Goal: Task Accomplishment & Management: Complete application form

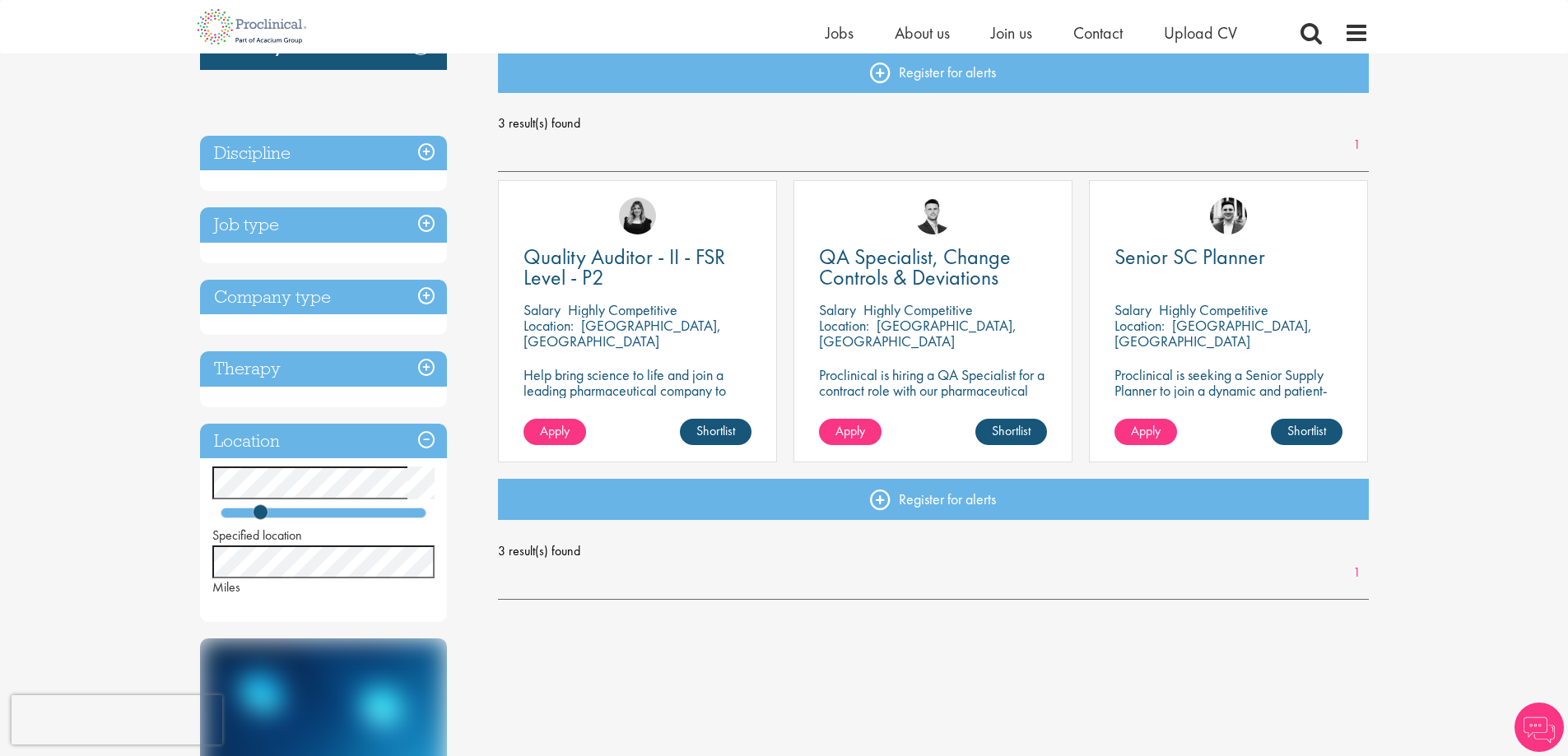
click at [700, 380] on p "Help bring science to life and join a leading pharmaceutical company to play a …" at bounding box center [637, 405] width 228 height 78
click at [643, 257] on span "Quality Auditor - II - FSR Level - P2" at bounding box center [624, 267] width 202 height 49
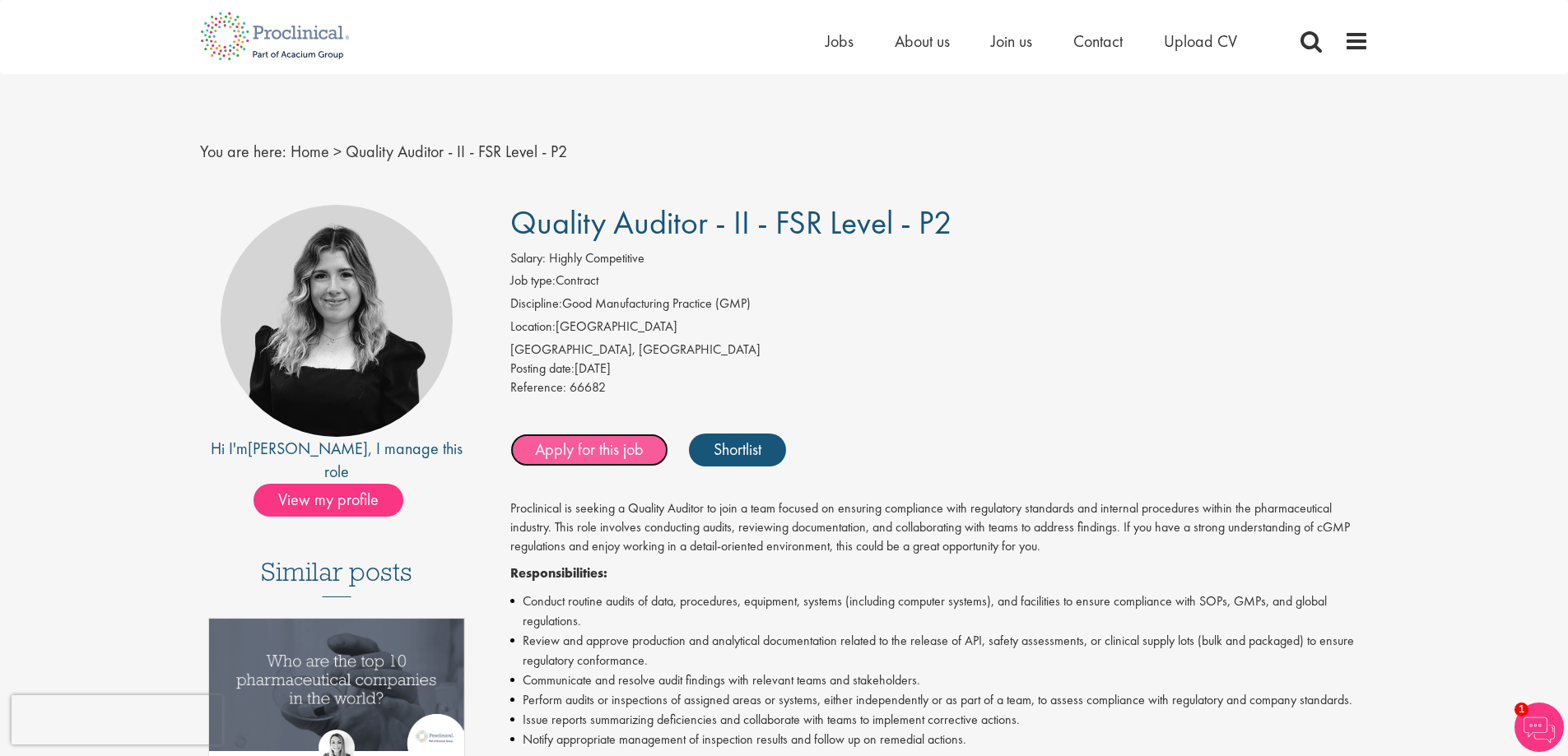
click at [576, 446] on link "Apply for this job" at bounding box center [590, 450] width 158 height 33
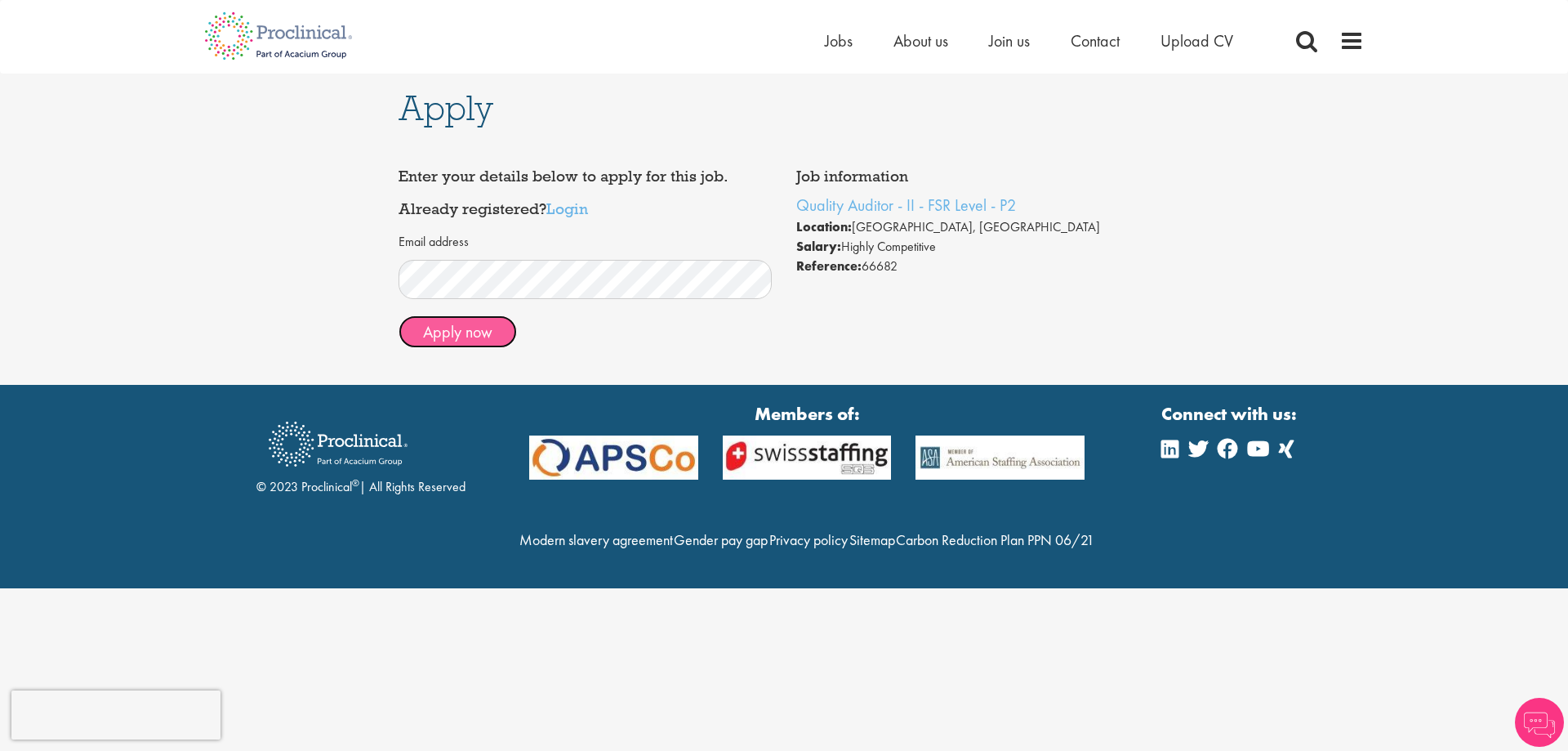
click at [488, 328] on button "Apply now" at bounding box center [458, 332] width 119 height 33
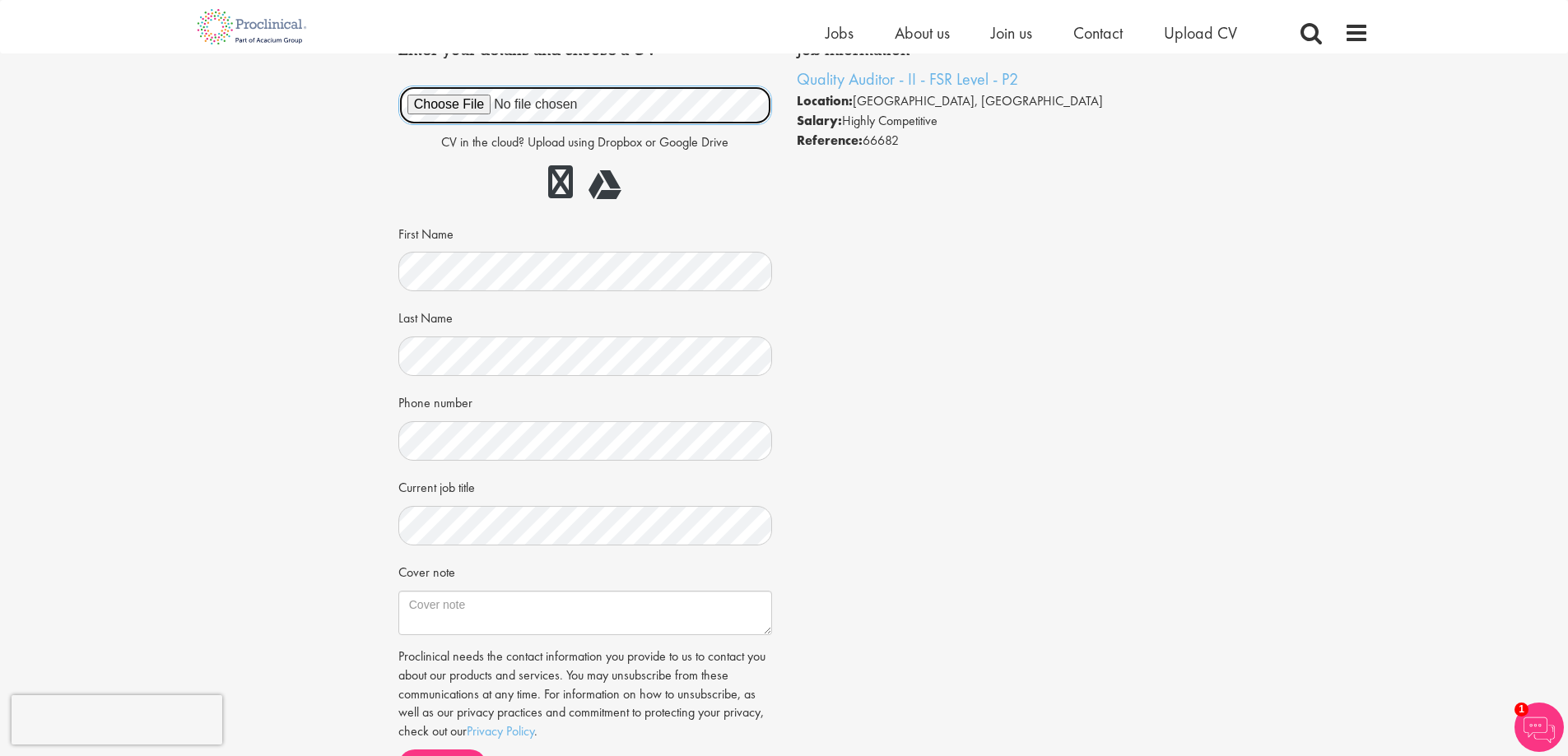
scroll to position [165, 0]
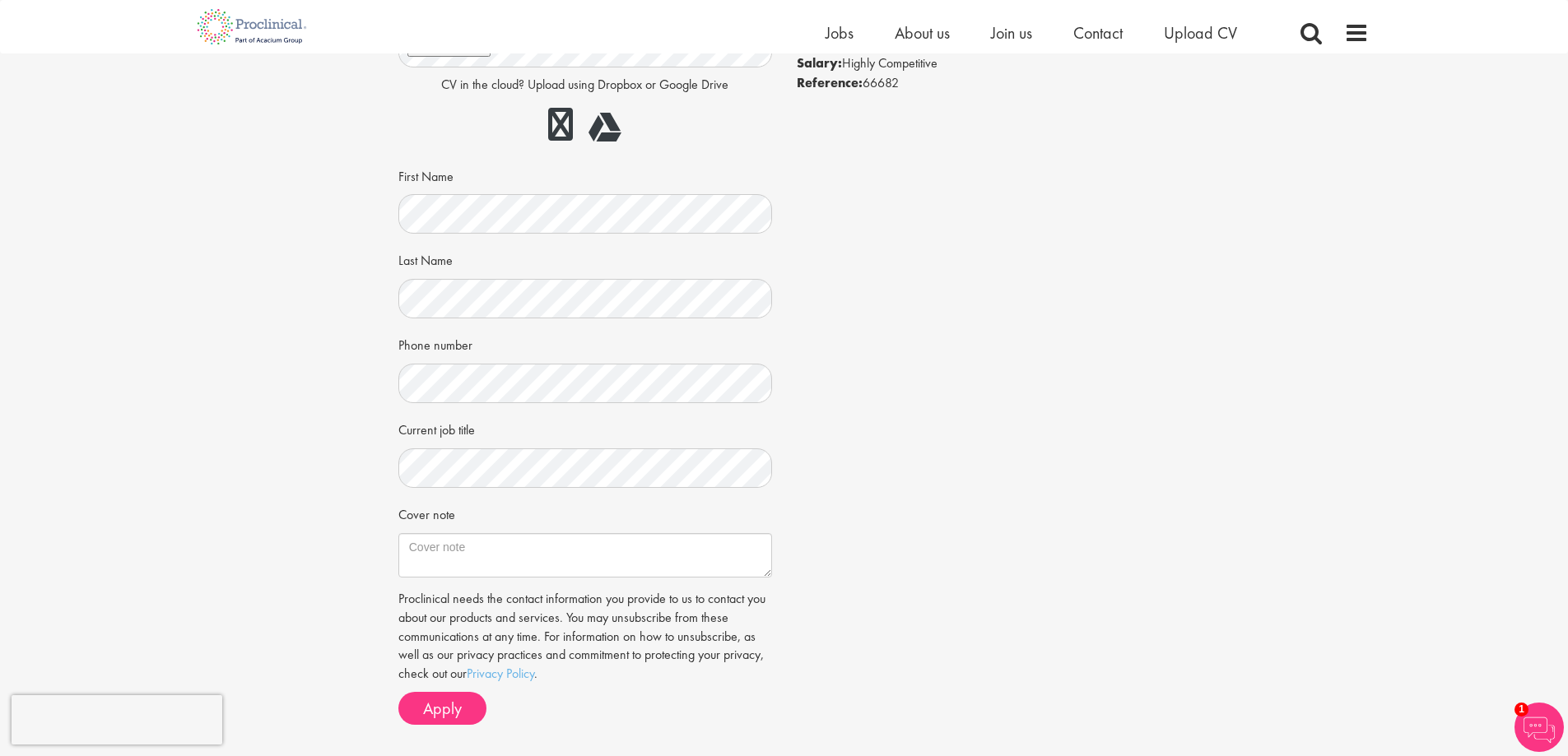
click at [513, 235] on div "CV in the cloud? Upload using Dropbox or Google Drive First Name Last Name Phon…" at bounding box center [585, 293] width 349 height 568
click at [490, 565] on textarea "Cover note" at bounding box center [585, 555] width 374 height 44
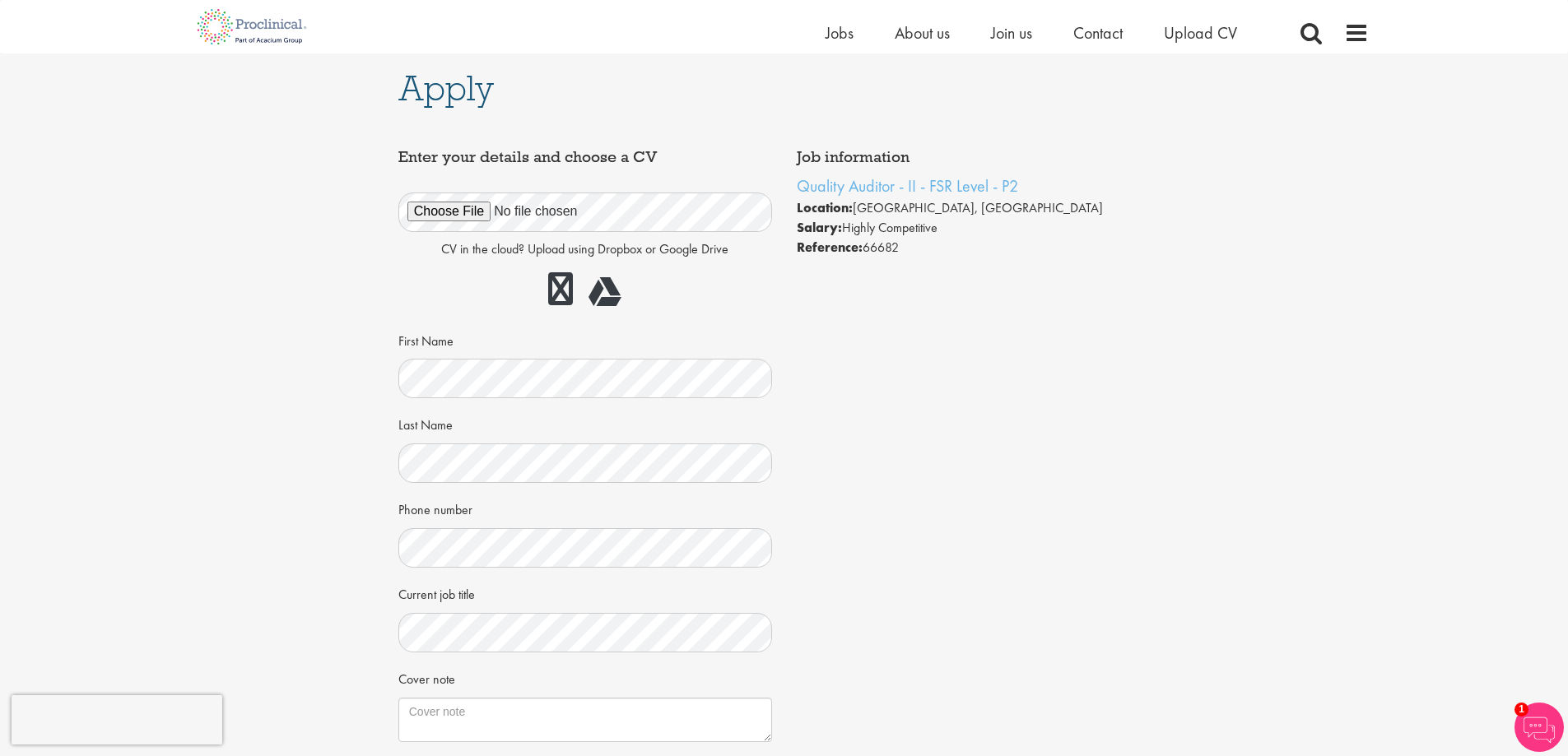
scroll to position [247, 0]
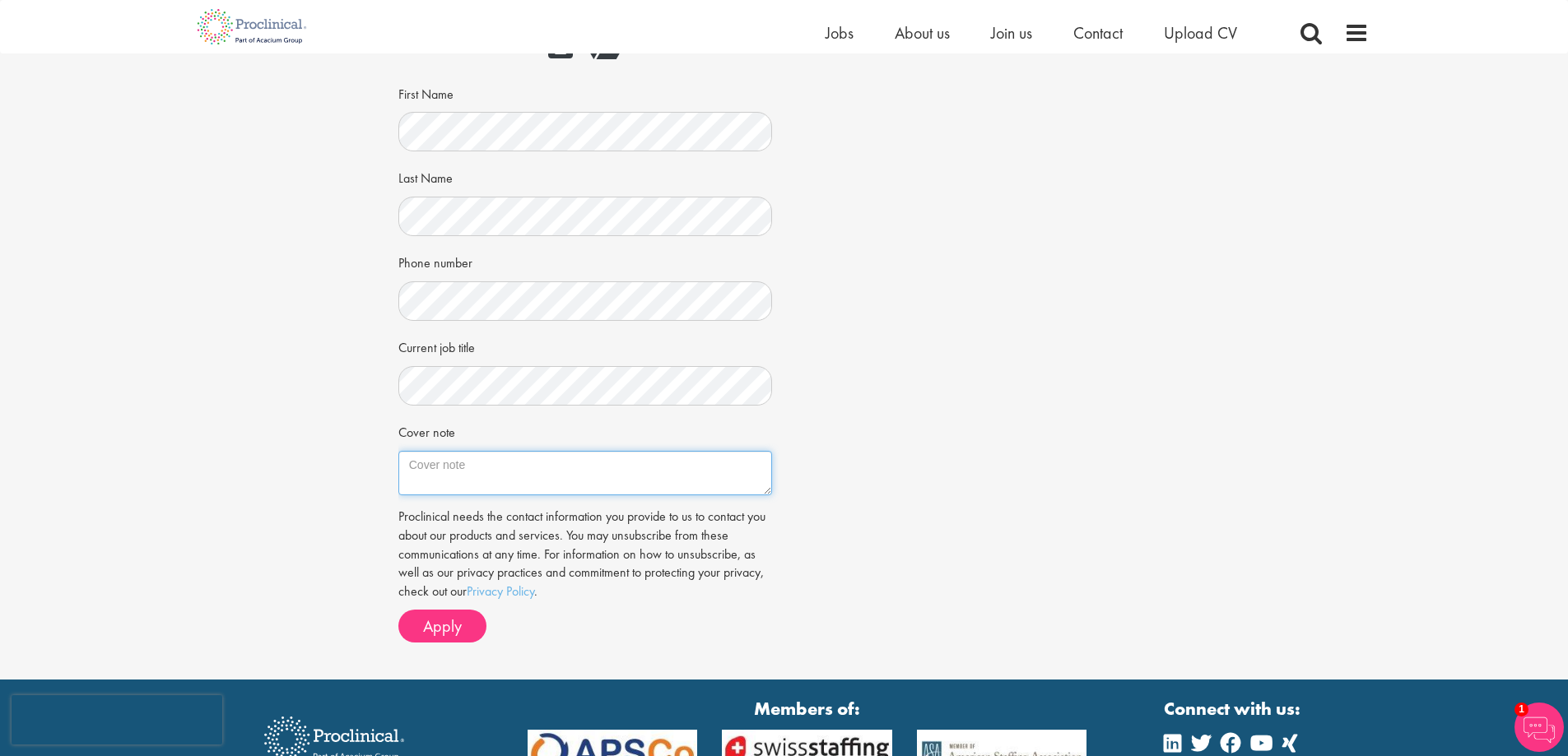
click at [479, 472] on textarea "Cover note" at bounding box center [585, 473] width 374 height 44
paste textarea "Dear Hiring Manager, I am writing to express my interest in the Quality Auditor…"
type textarea "Dear Hiring Manager, I am writing to express my interest in the Quality Auditor…"
click at [462, 623] on button "Apply" at bounding box center [442, 626] width 88 height 33
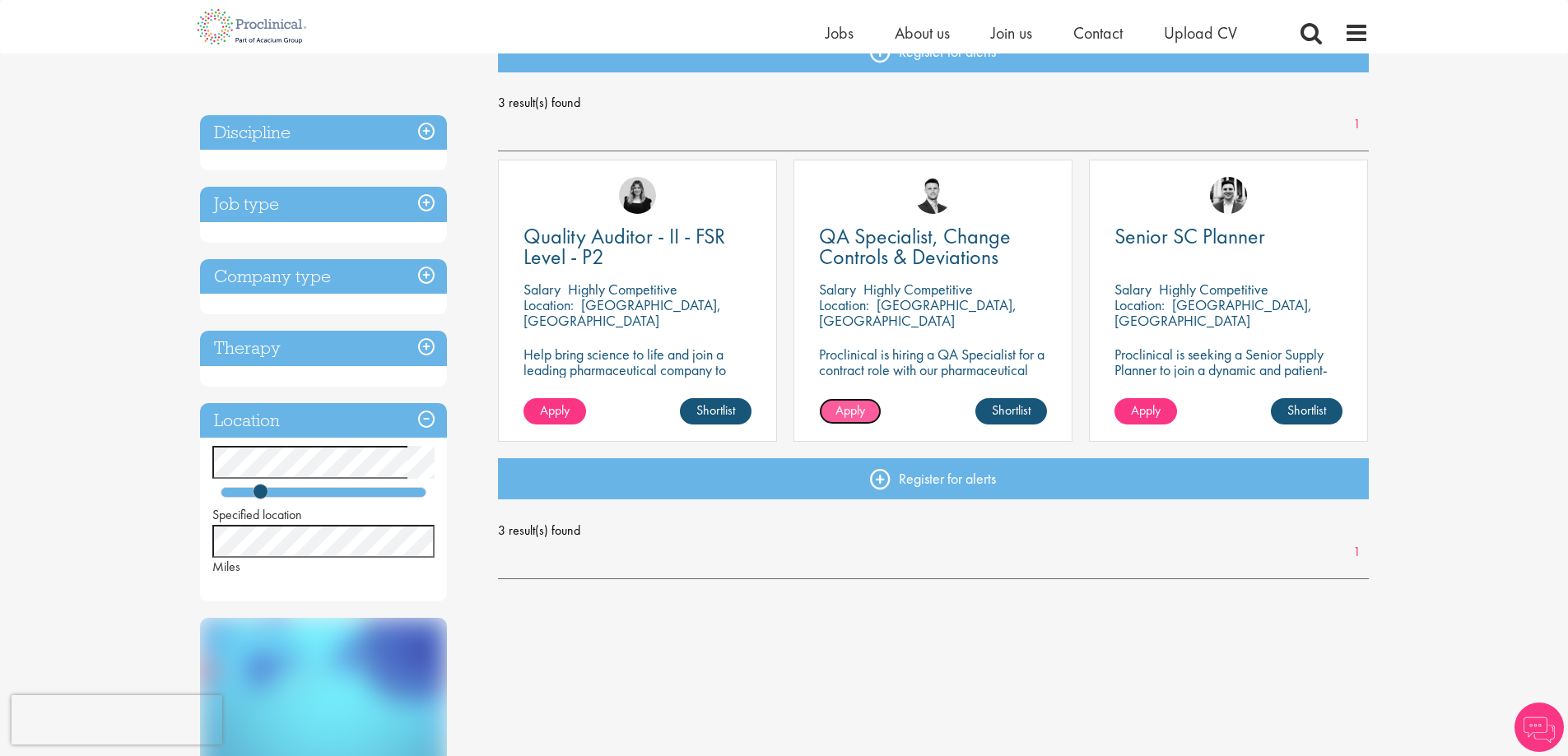
click at [852, 407] on span "Apply" at bounding box center [850, 410] width 29 height 17
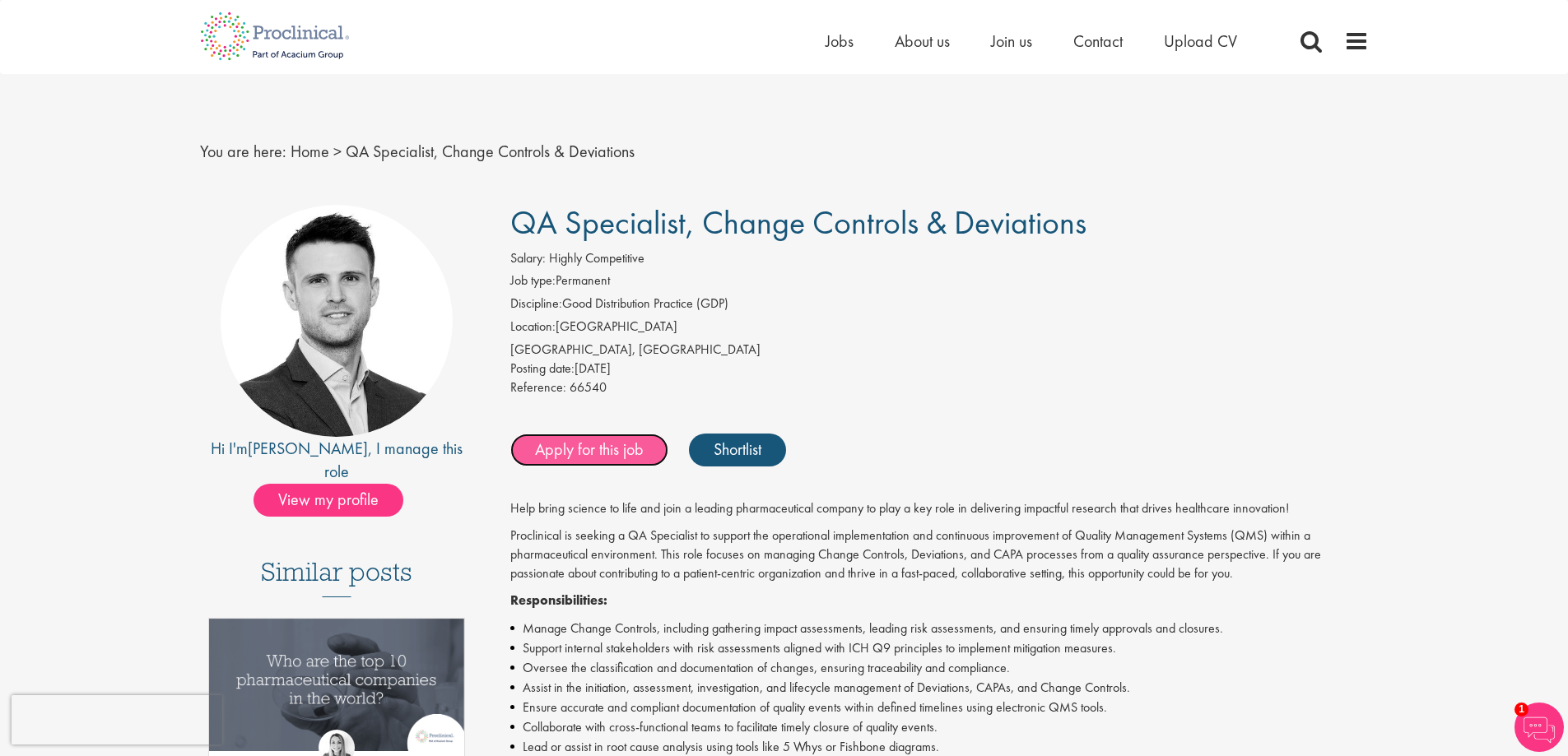
click at [585, 436] on link "Apply for this job" at bounding box center [590, 450] width 158 height 33
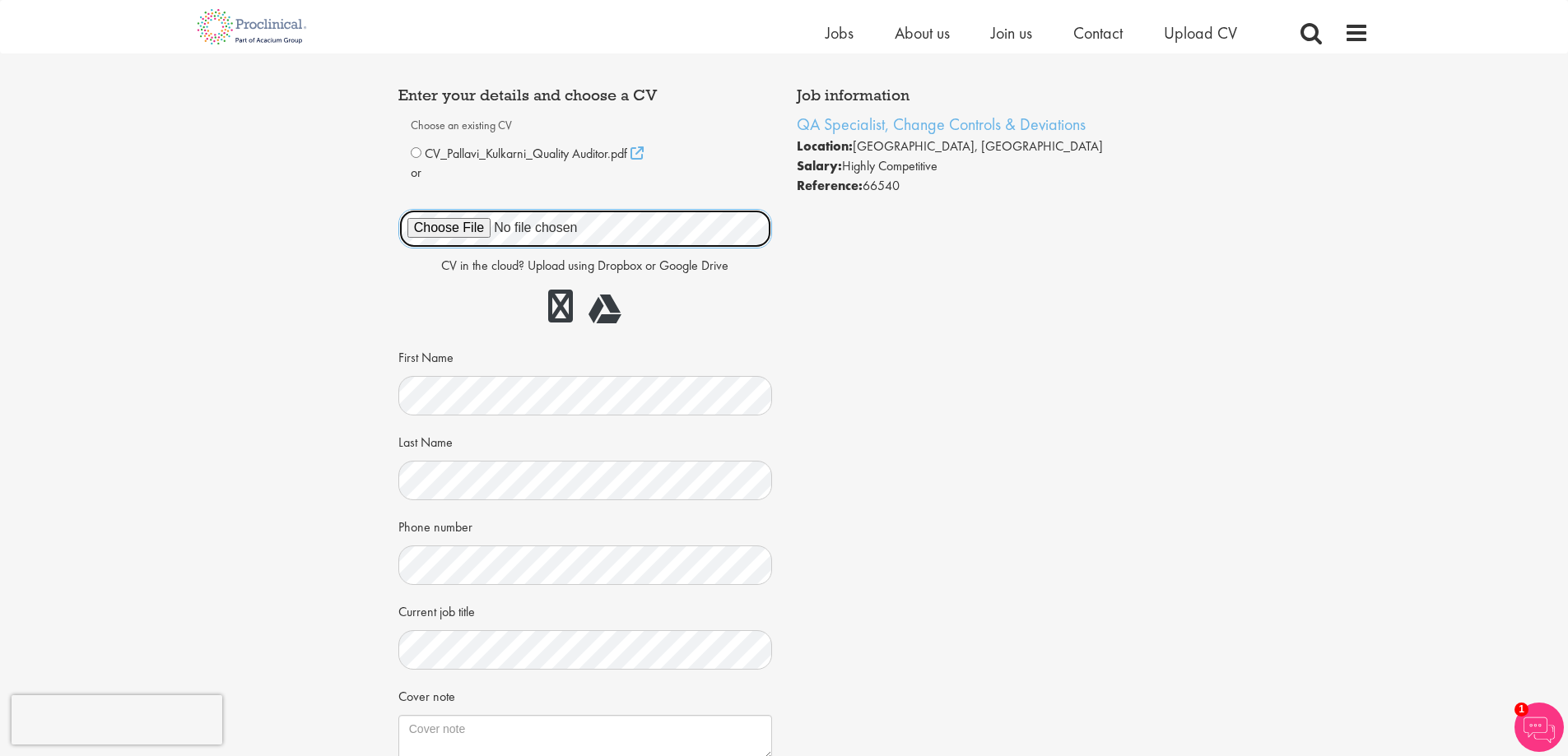
scroll to position [247, 0]
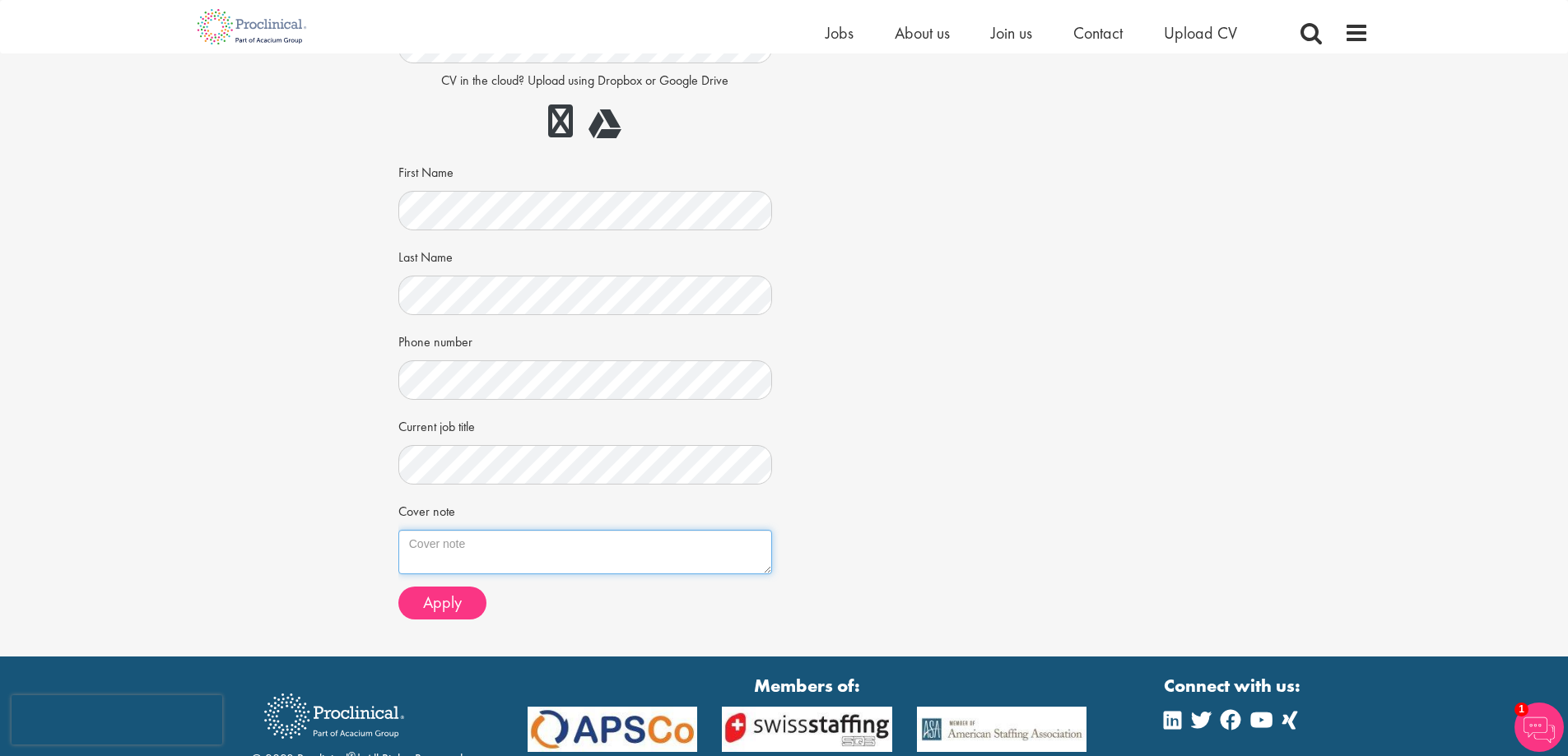
click at [573, 557] on textarea "Cover note" at bounding box center [585, 552] width 374 height 44
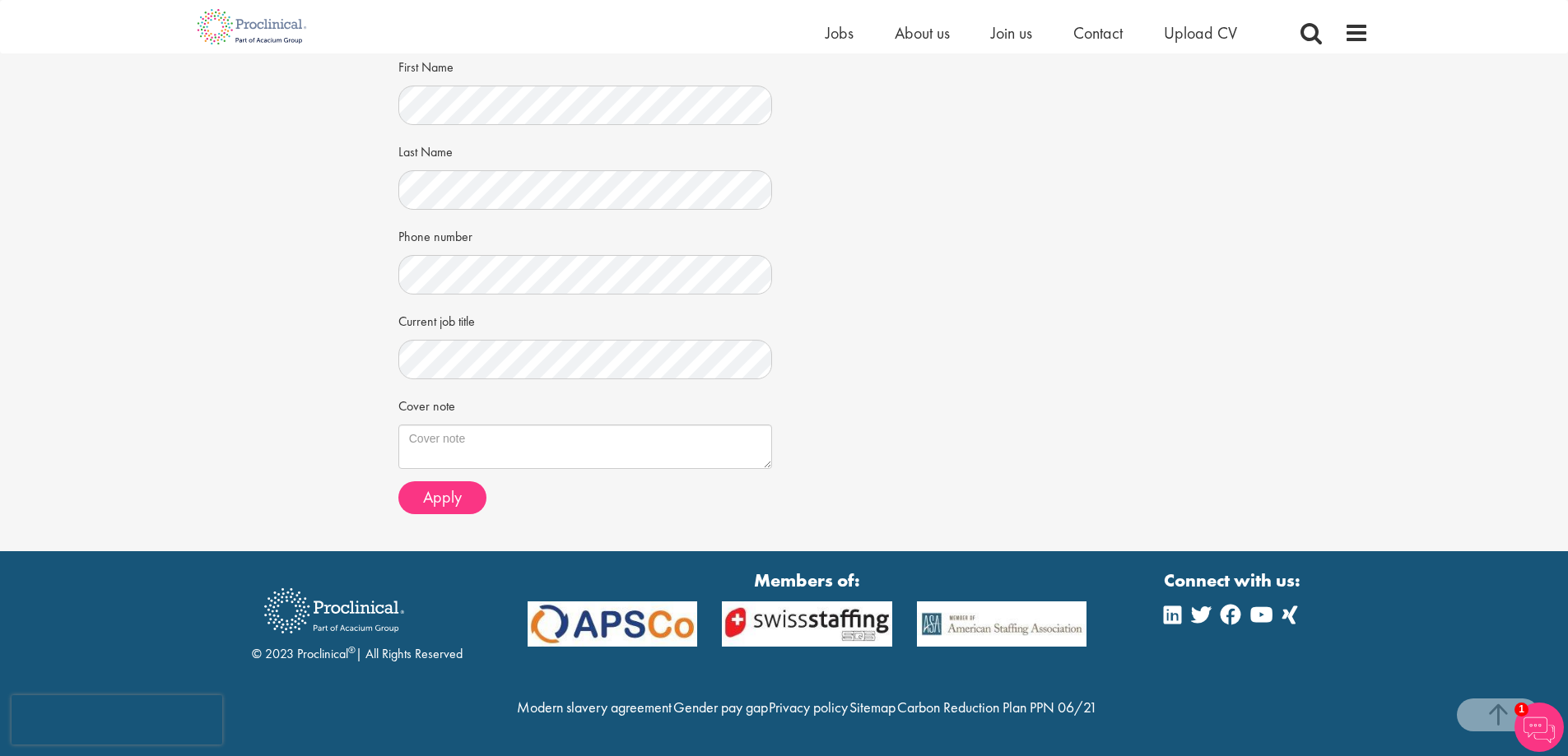
scroll to position [388, 0]
click at [517, 425] on textarea "Cover note" at bounding box center [585, 447] width 374 height 44
paste textarea "Dear Hiring Manager, I am writing to express my interest in the Quality Special…"
type textarea "Dear Hiring Manager, I am writing to express my interest in the Quality Special…"
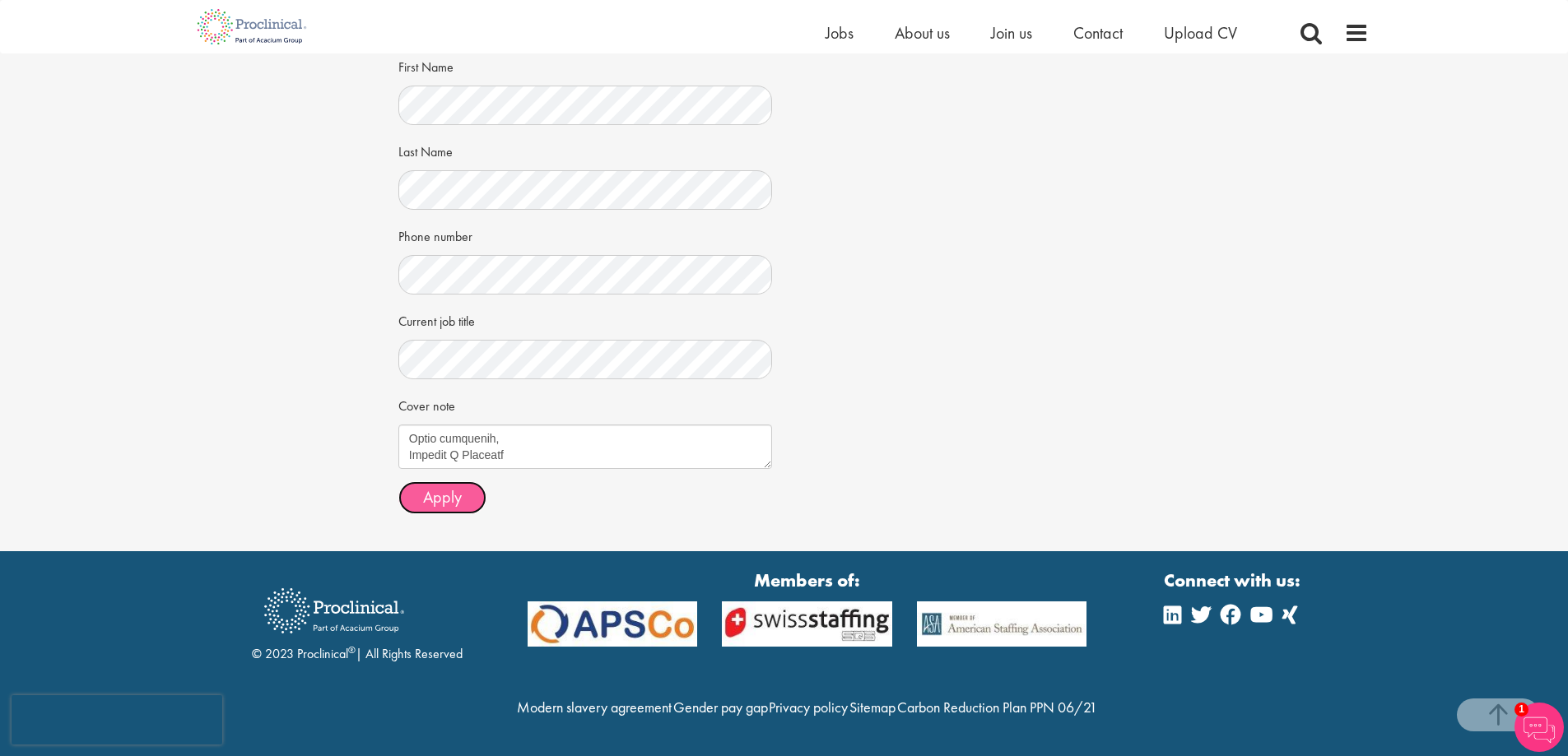
click at [456, 486] on span "Apply" at bounding box center [442, 496] width 39 height 21
